Goal: Find specific page/section: Find specific page/section

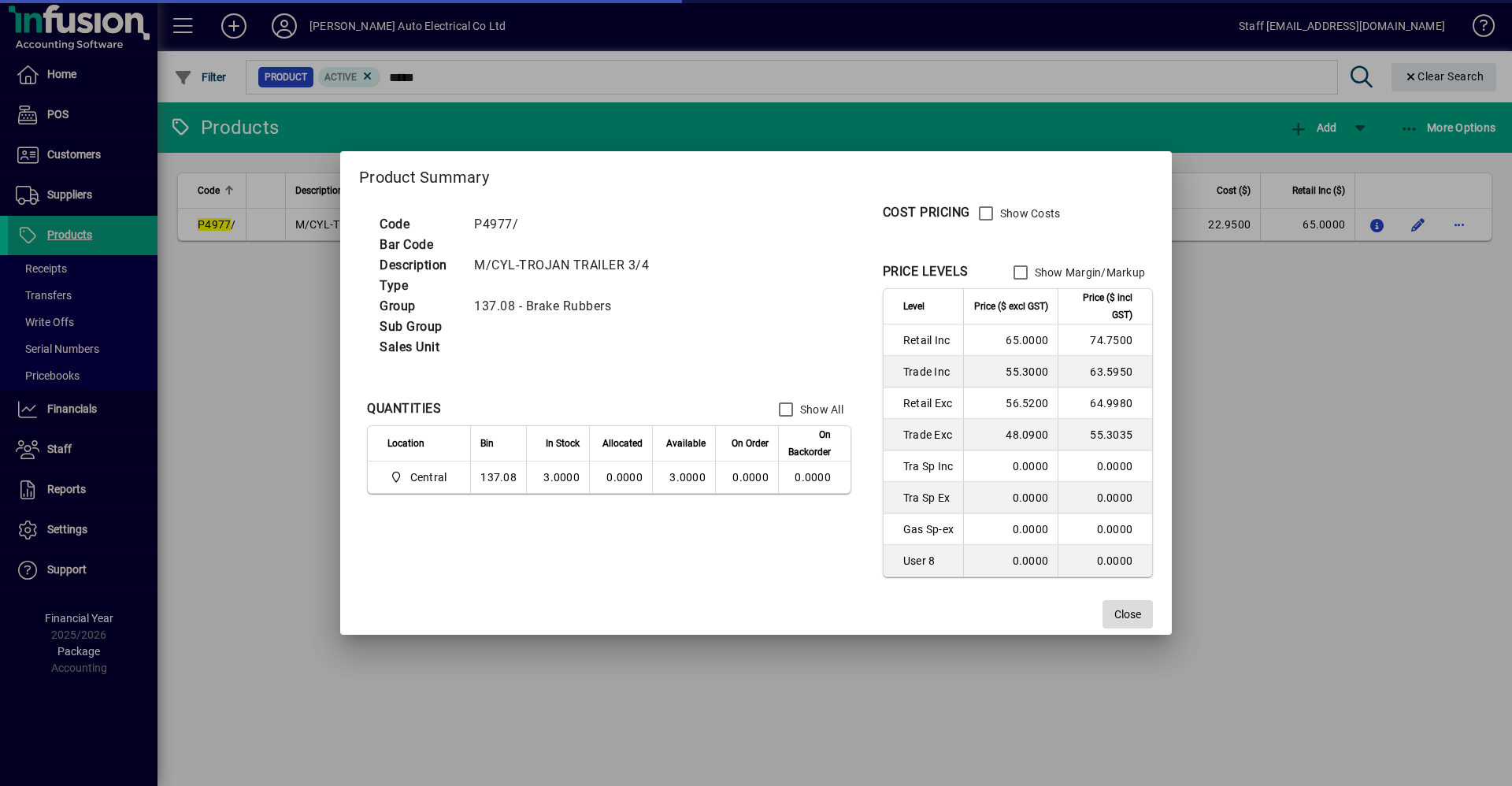
click at [1120, 610] on span "Close" at bounding box center [1128, 614] width 27 height 17
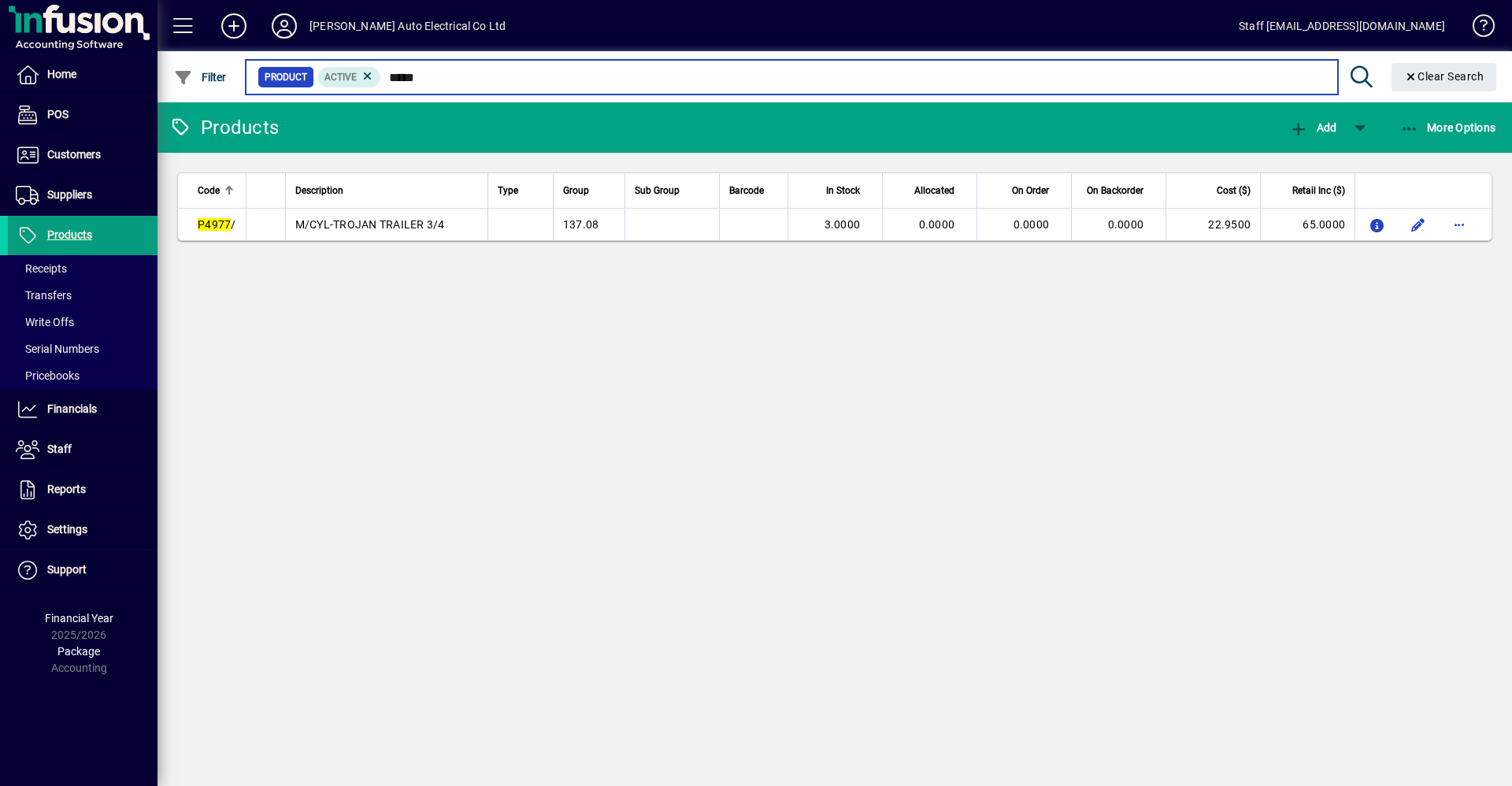
click at [487, 74] on input "*****" at bounding box center [852, 77] width 944 height 22
type input "*"
